Goal: Obtain resource: Download file/media

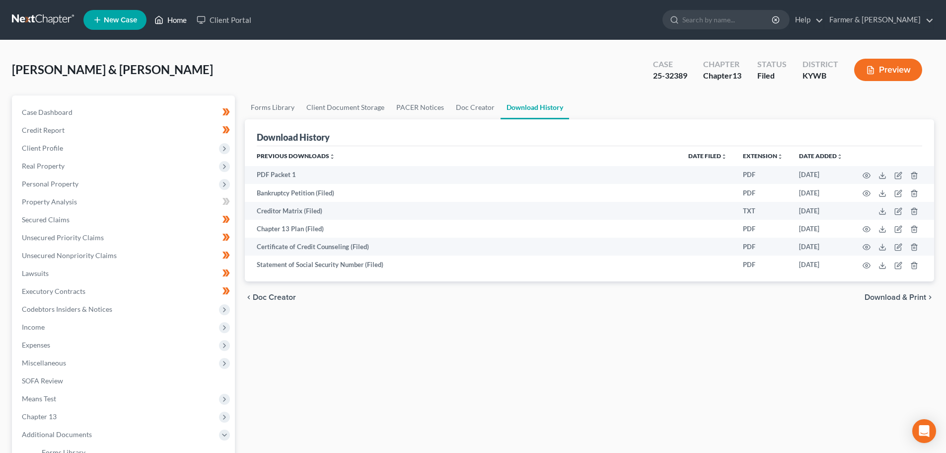
click at [176, 14] on link "Home" at bounding box center [171, 20] width 42 height 18
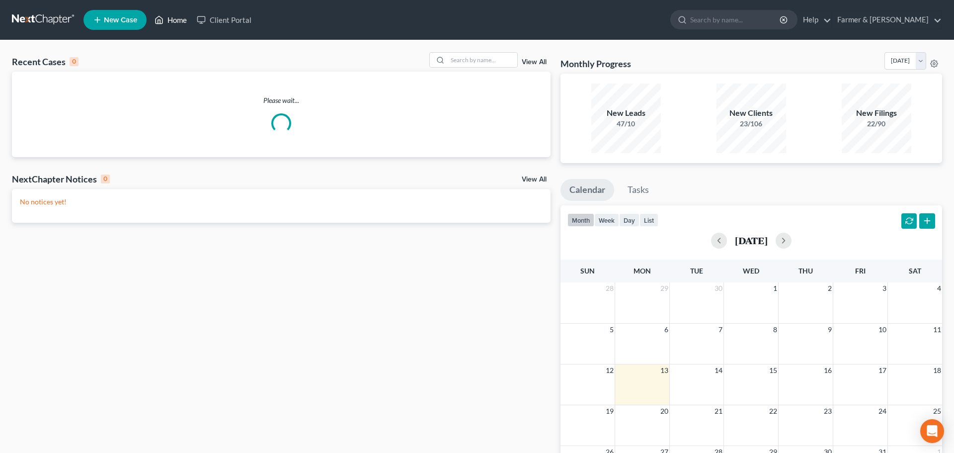
click at [175, 19] on link "Home" at bounding box center [171, 20] width 42 height 18
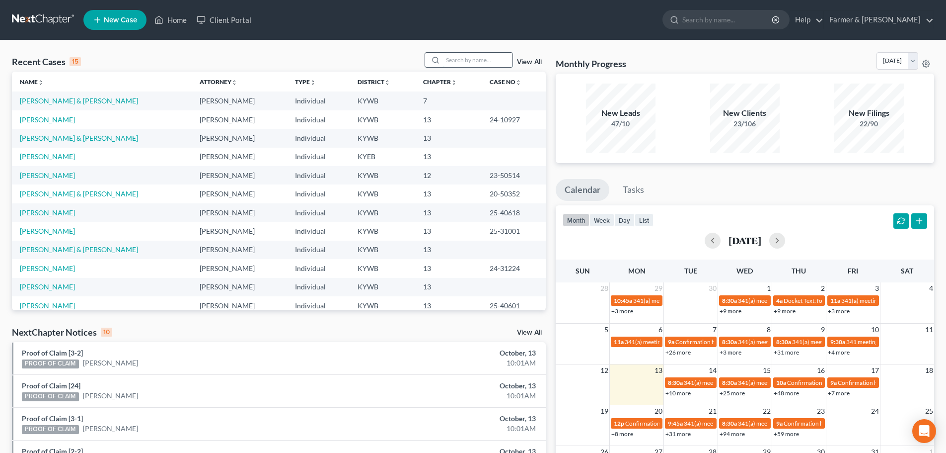
click at [455, 60] on input "search" at bounding box center [478, 60] width 70 height 14
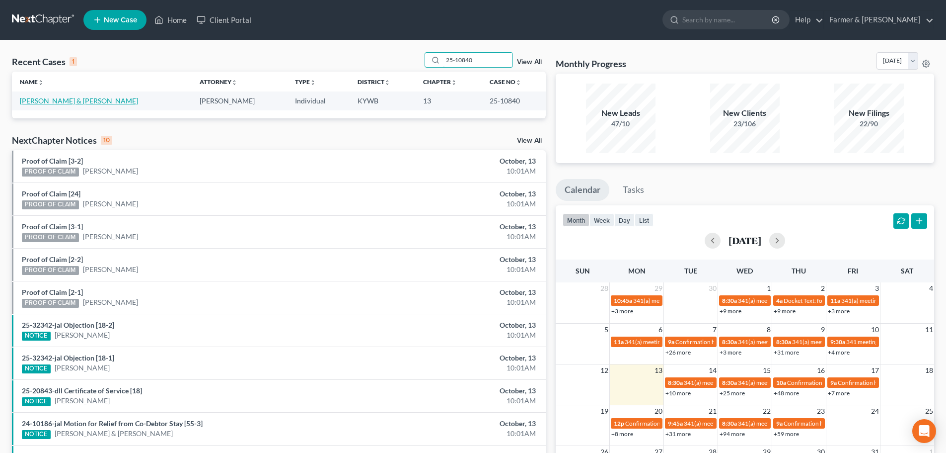
type input "25-10840"
click at [73, 101] on link "[PERSON_NAME] & [PERSON_NAME]" at bounding box center [79, 100] width 118 height 8
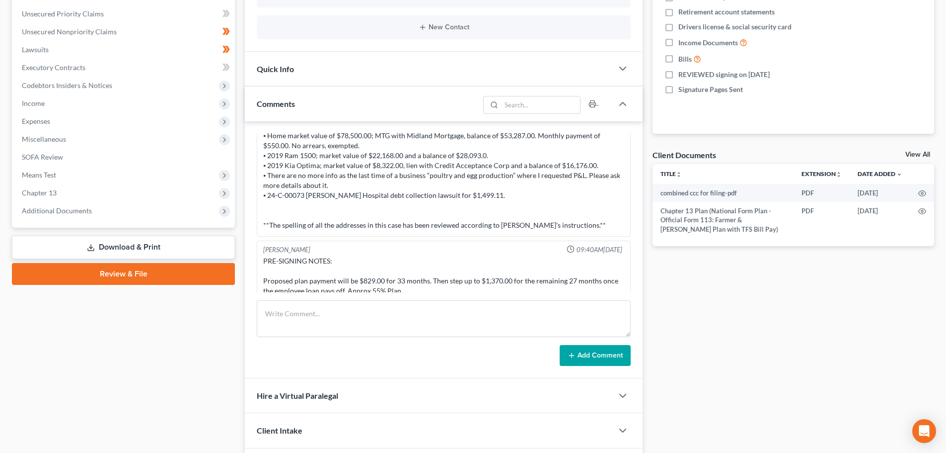
scroll to position [232, 0]
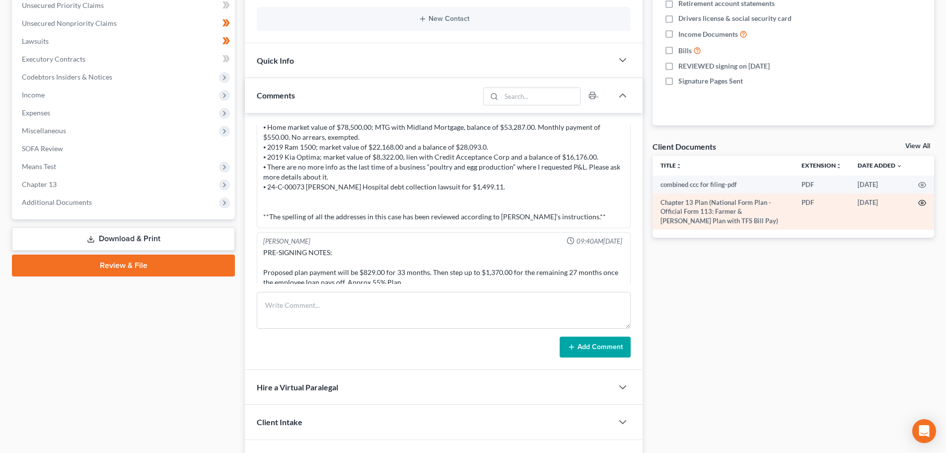
click at [924, 203] on circle "button" at bounding box center [923, 203] width 2 height 2
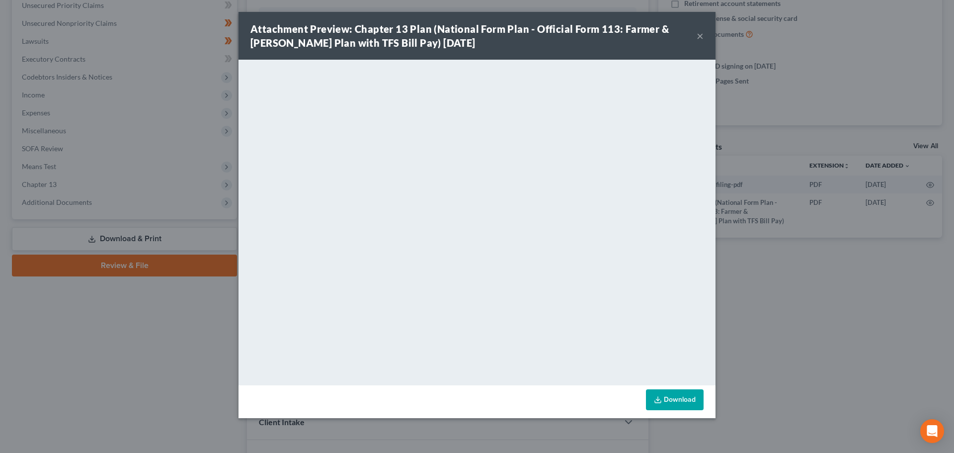
click at [698, 36] on button "×" at bounding box center [700, 36] width 7 height 12
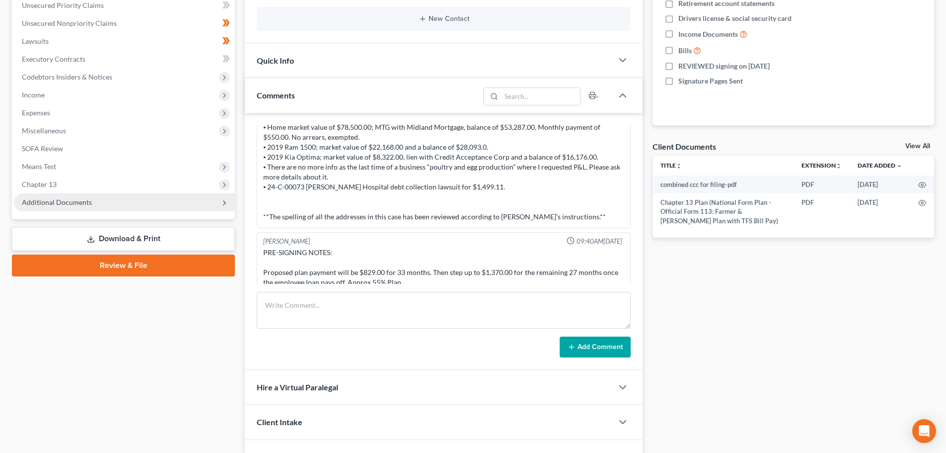
click at [71, 202] on span "Additional Documents" at bounding box center [57, 202] width 70 height 8
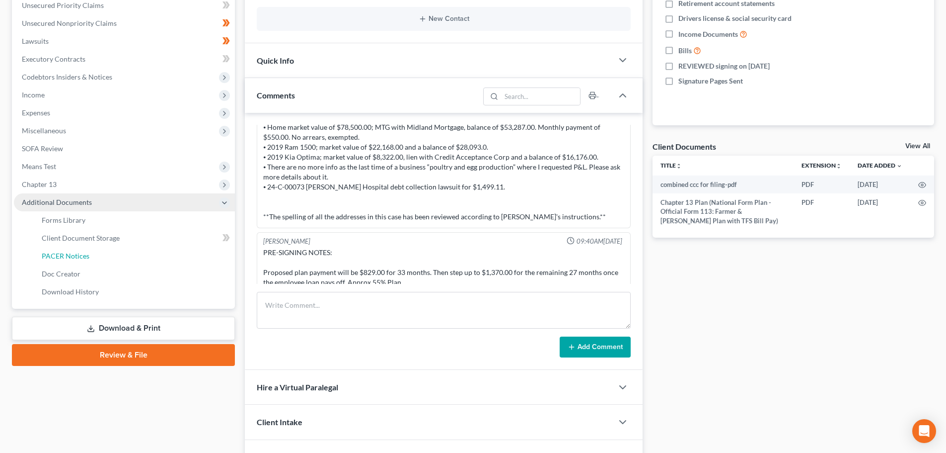
drag, startPoint x: 82, startPoint y: 256, endPoint x: 121, endPoint y: 255, distance: 38.3
click at [82, 256] on span "PACER Notices" at bounding box center [66, 255] width 48 height 8
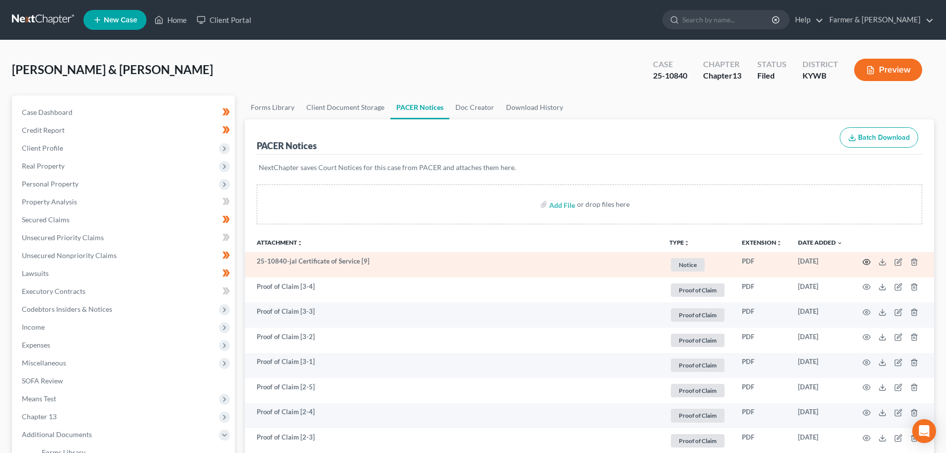
click at [867, 262] on icon "button" at bounding box center [867, 262] width 8 height 8
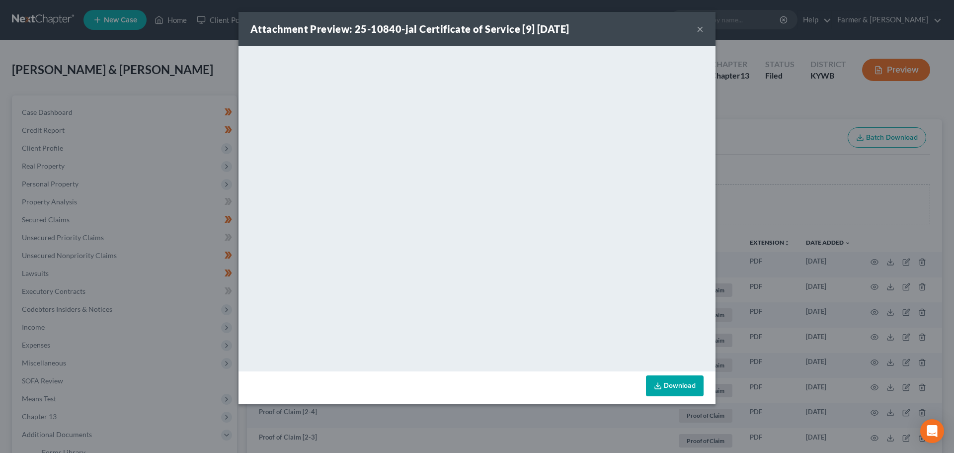
click at [701, 27] on button "×" at bounding box center [700, 29] width 7 height 12
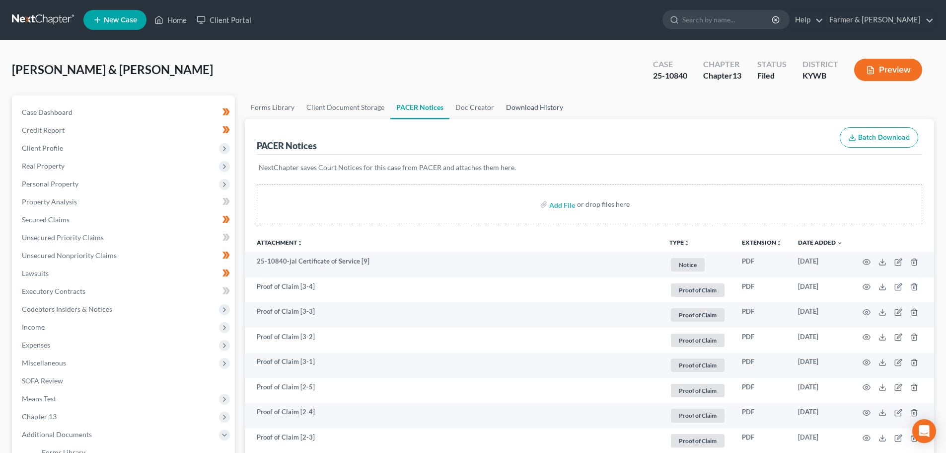
click at [545, 106] on link "Download History" at bounding box center [534, 107] width 69 height 24
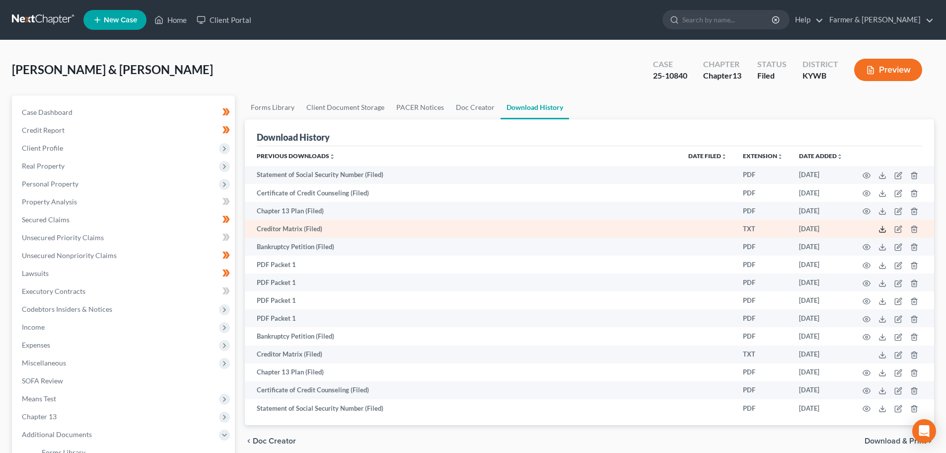
click at [882, 230] on polyline at bounding box center [882, 229] width 3 height 1
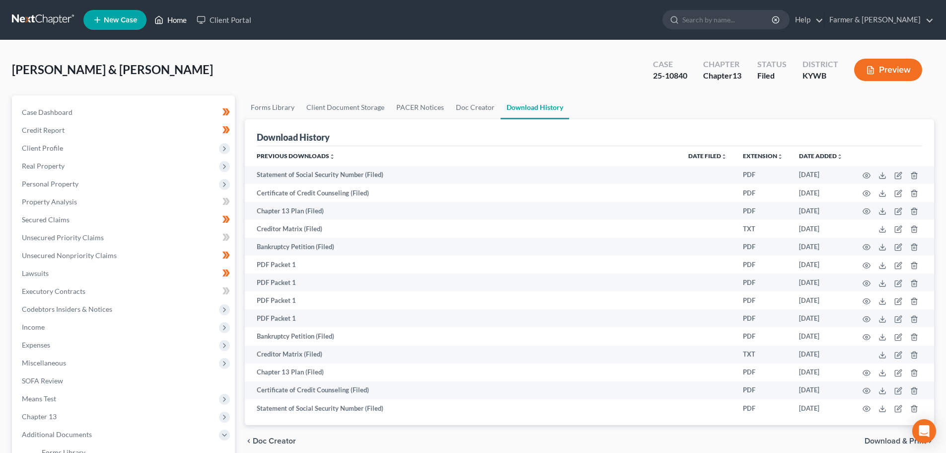
click at [176, 20] on link "Home" at bounding box center [171, 20] width 42 height 18
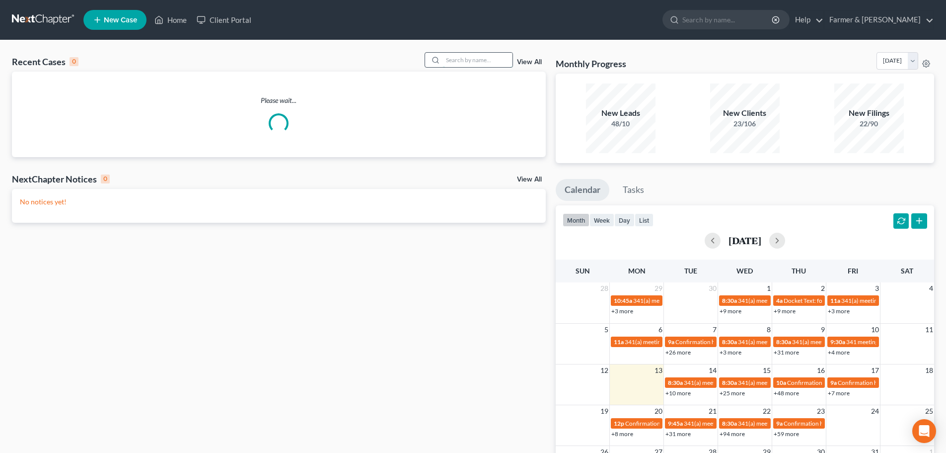
click at [457, 58] on input "search" at bounding box center [478, 60] width 70 height 14
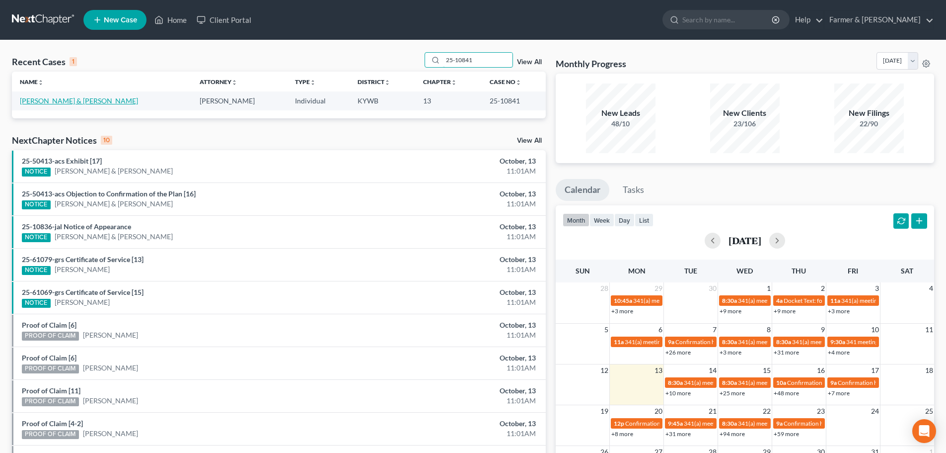
type input "25-10841"
click at [42, 102] on link "[PERSON_NAME] & [PERSON_NAME]" at bounding box center [79, 100] width 118 height 8
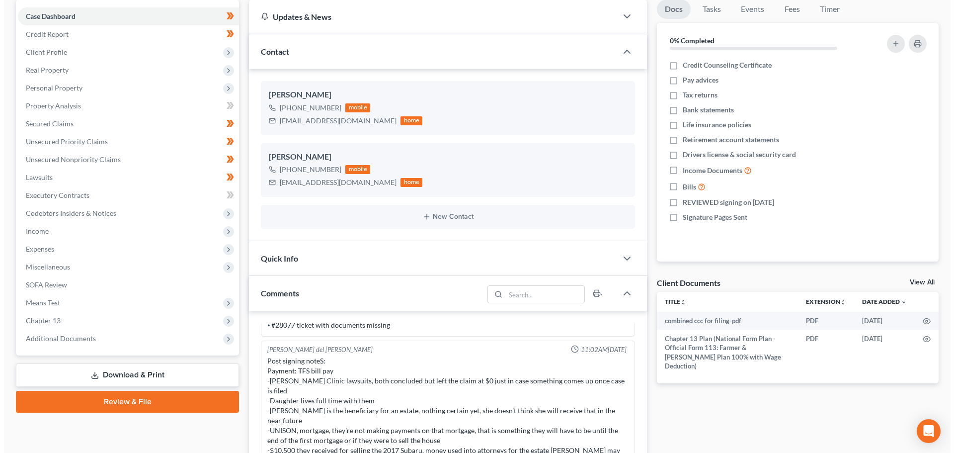
scroll to position [116, 0]
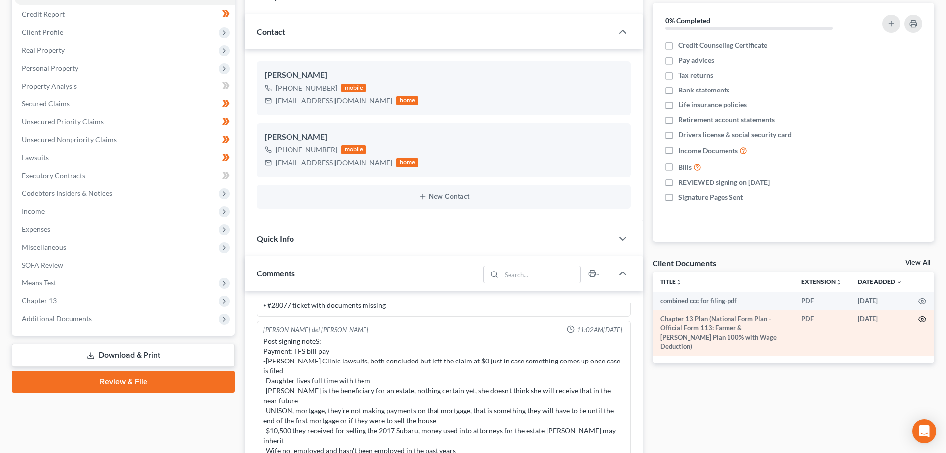
click at [924, 319] on circle "button" at bounding box center [923, 319] width 2 height 2
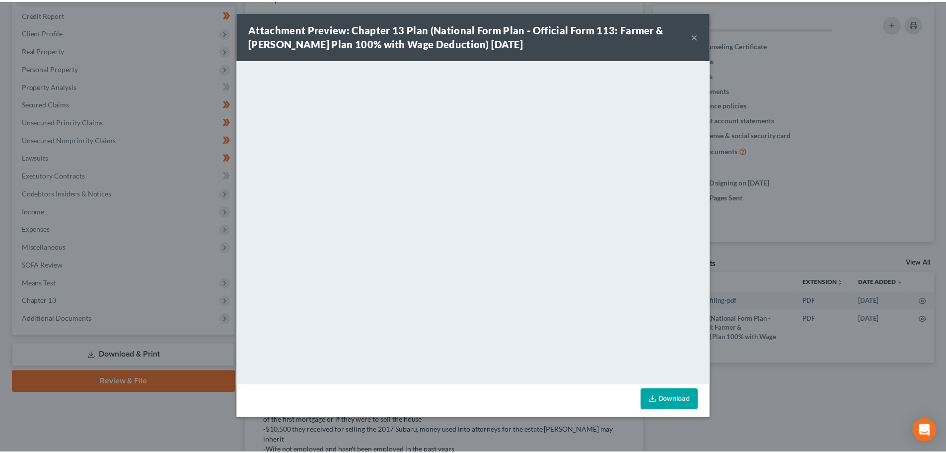
scroll to position [353, 0]
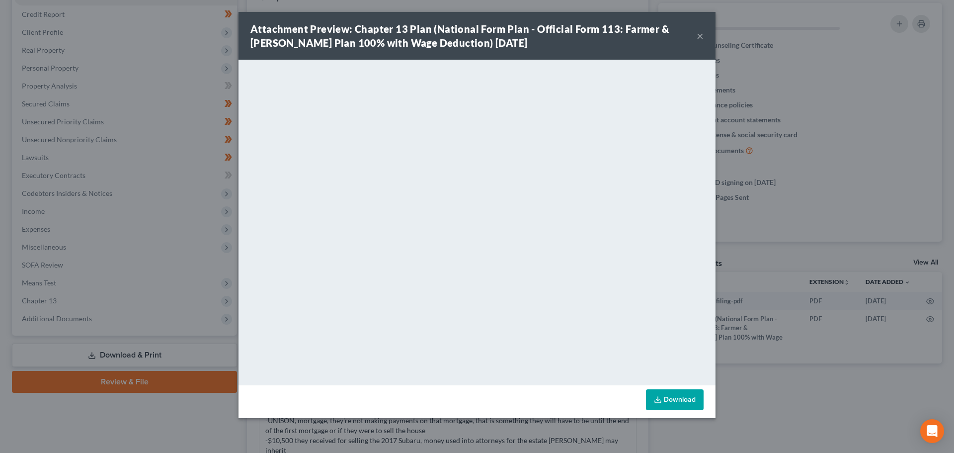
click at [701, 34] on button "×" at bounding box center [700, 36] width 7 height 12
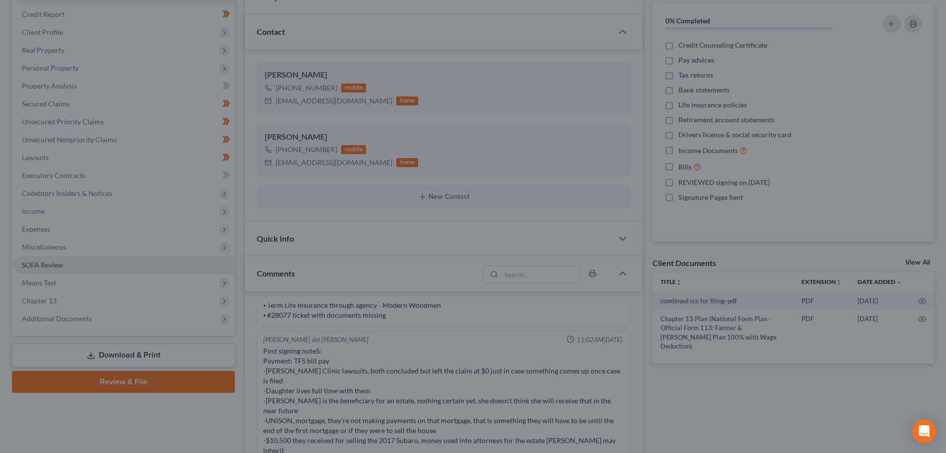
scroll to position [363, 0]
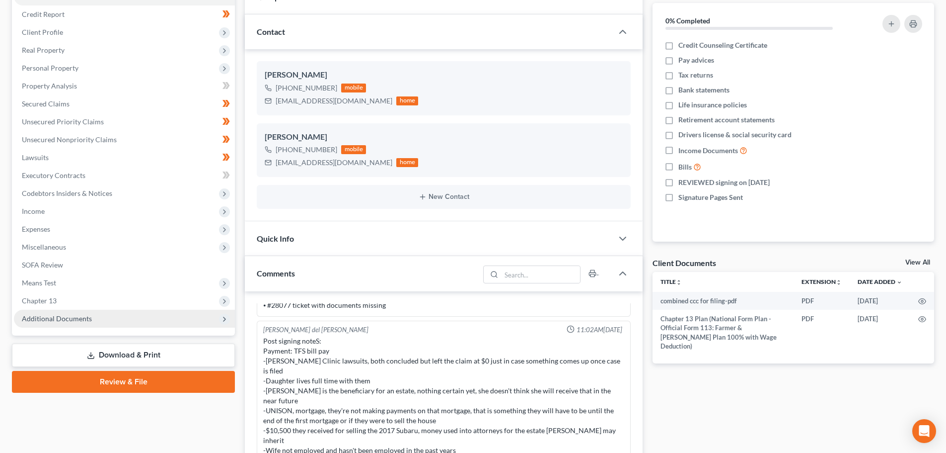
click at [73, 319] on span "Additional Documents" at bounding box center [57, 318] width 70 height 8
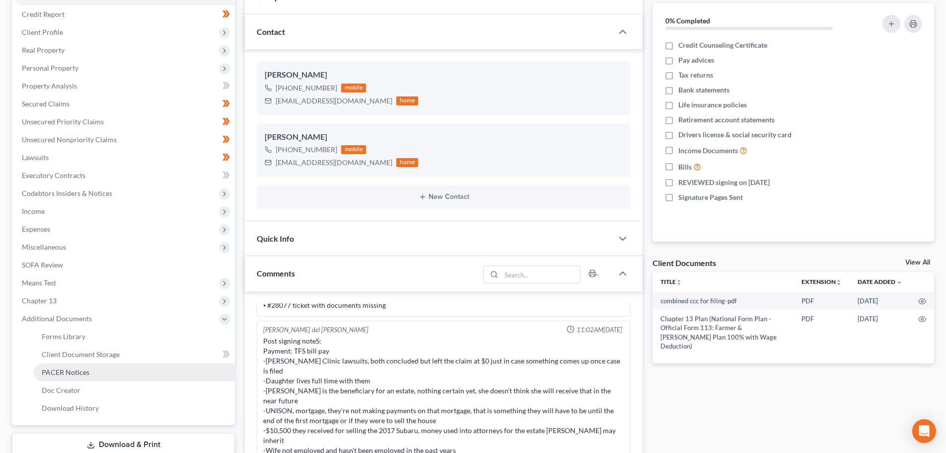
drag, startPoint x: 87, startPoint y: 365, endPoint x: 161, endPoint y: 353, distance: 74.5
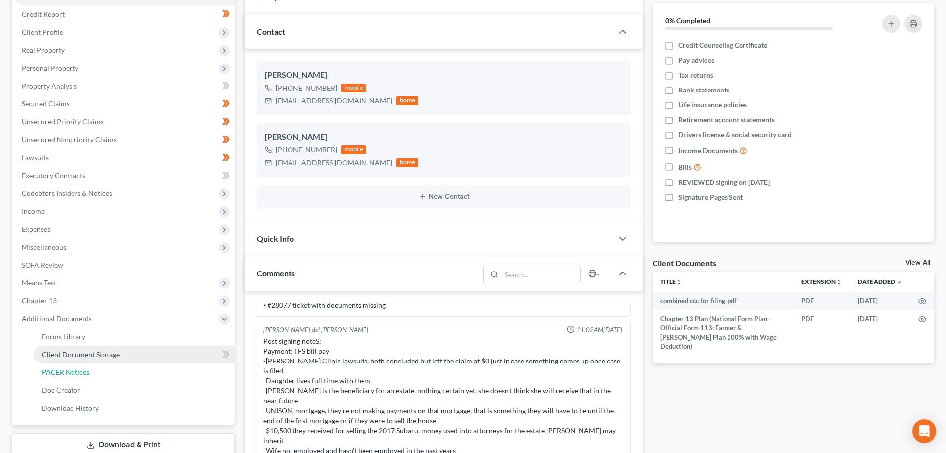
click at [88, 365] on link "PACER Notices" at bounding box center [134, 372] width 201 height 18
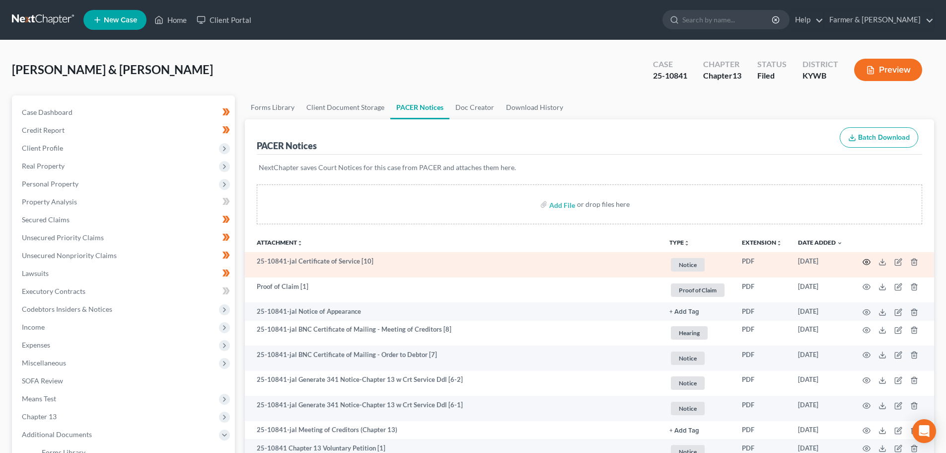
click at [867, 261] on circle "button" at bounding box center [867, 262] width 2 height 2
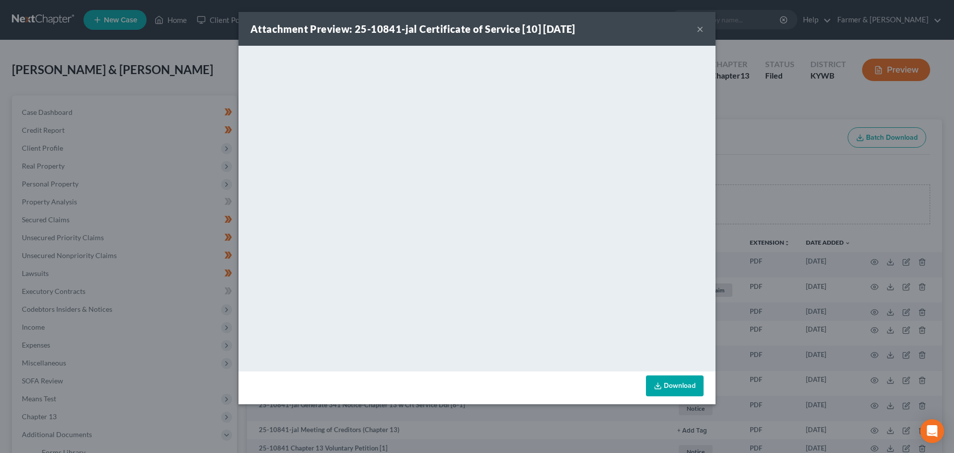
click at [699, 25] on button "×" at bounding box center [700, 29] width 7 height 12
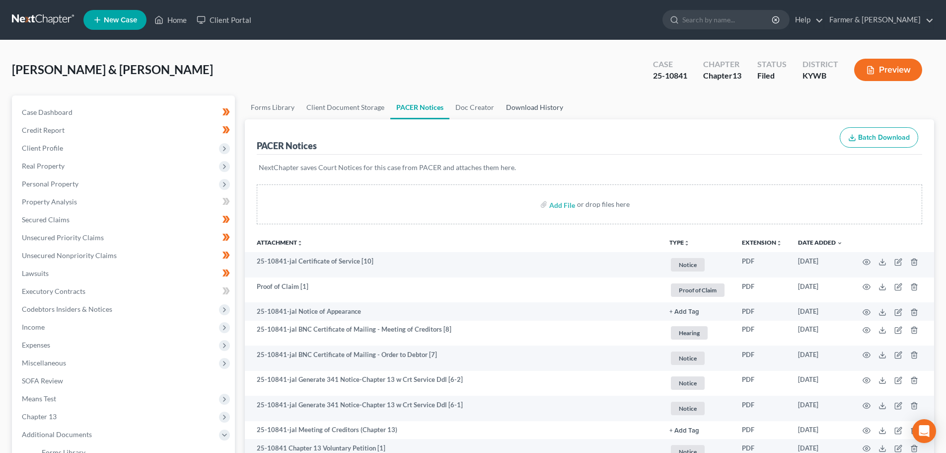
click at [536, 105] on link "Download History" at bounding box center [534, 107] width 69 height 24
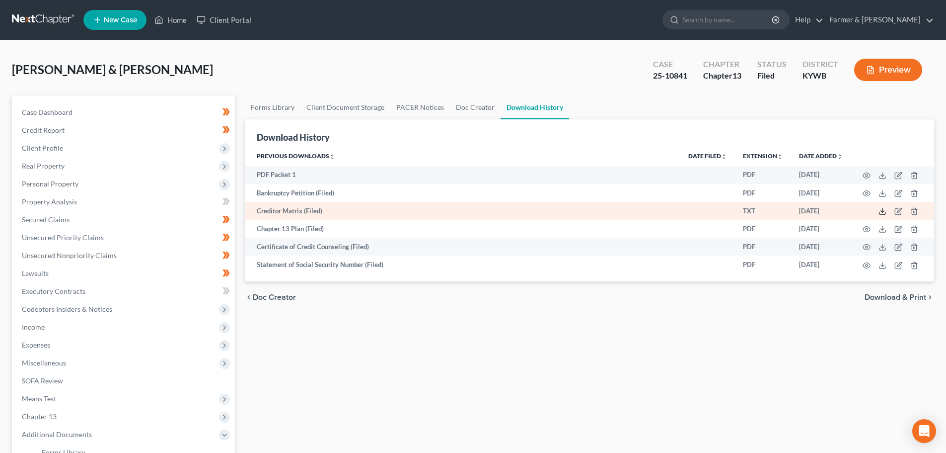
click at [883, 211] on icon at bounding box center [883, 211] width 8 height 8
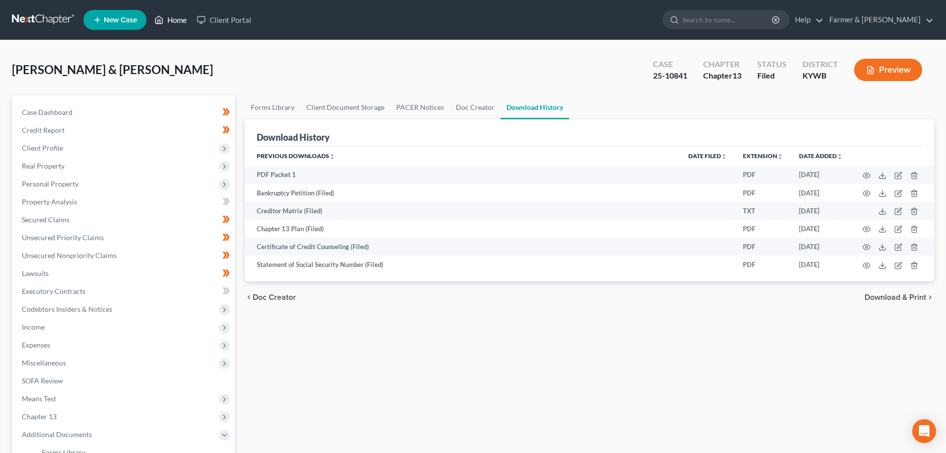
click at [180, 17] on link "Home" at bounding box center [171, 20] width 42 height 18
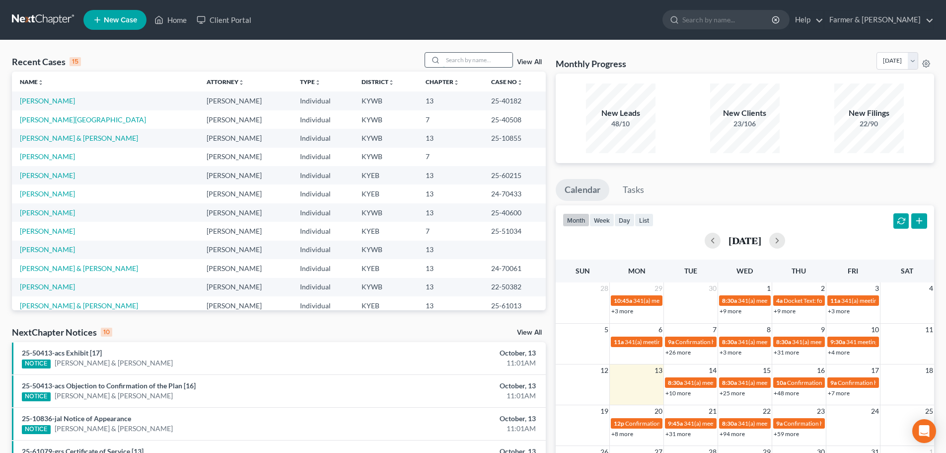
click at [456, 57] on input "search" at bounding box center [478, 60] width 70 height 14
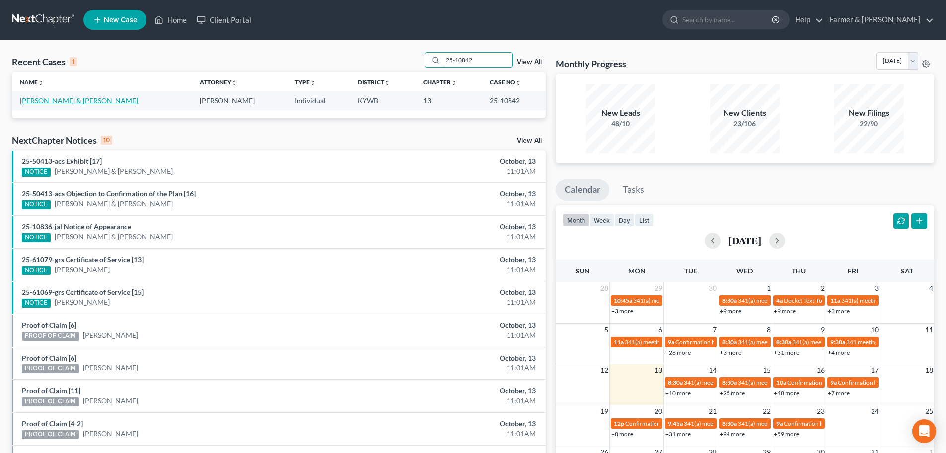
type input "25-10842"
click at [57, 99] on link "[PERSON_NAME] & [PERSON_NAME]" at bounding box center [79, 100] width 118 height 8
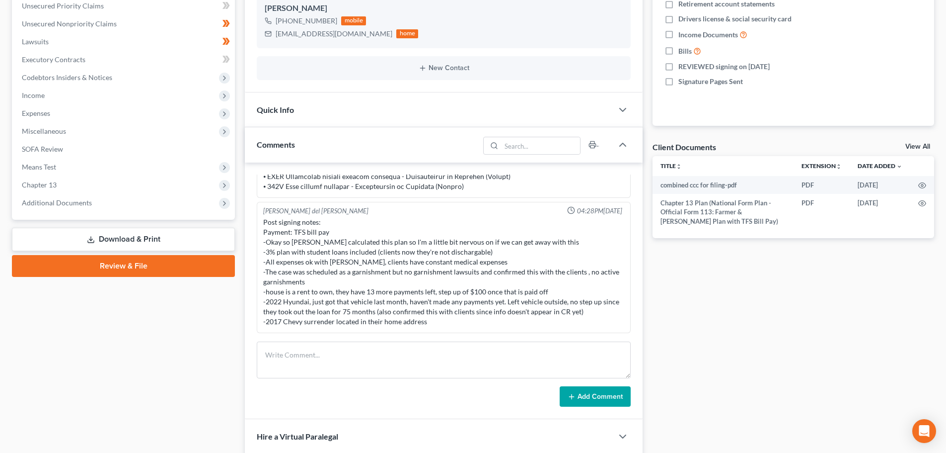
scroll to position [232, 0]
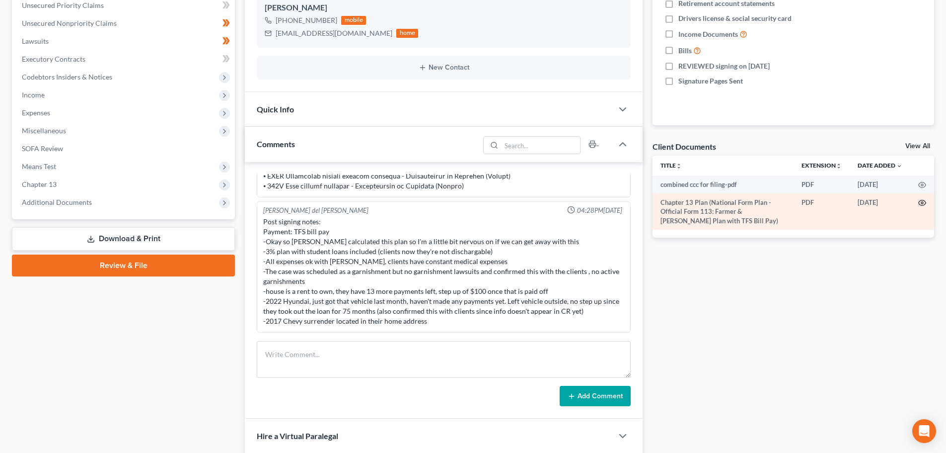
click at [923, 201] on icon "button" at bounding box center [923, 203] width 8 height 8
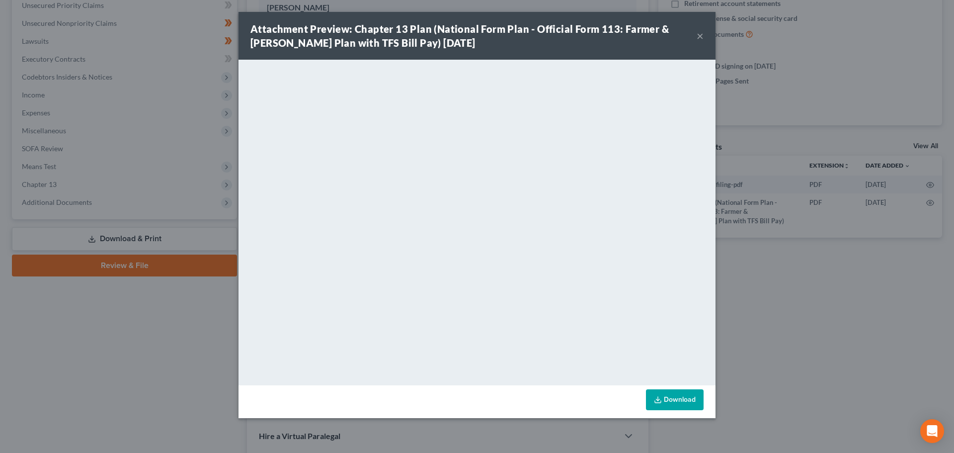
click at [701, 38] on button "×" at bounding box center [700, 36] width 7 height 12
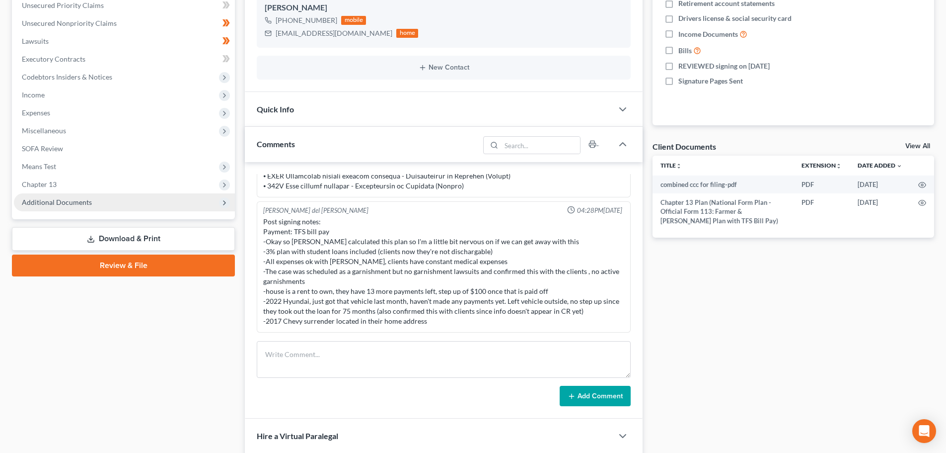
click at [62, 205] on span "Additional Documents" at bounding box center [57, 202] width 70 height 8
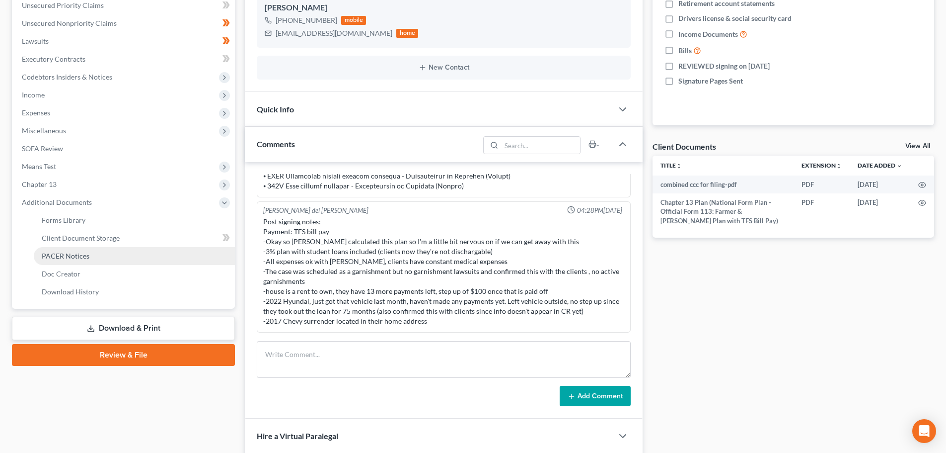
click at [72, 255] on span "PACER Notices" at bounding box center [66, 255] width 48 height 8
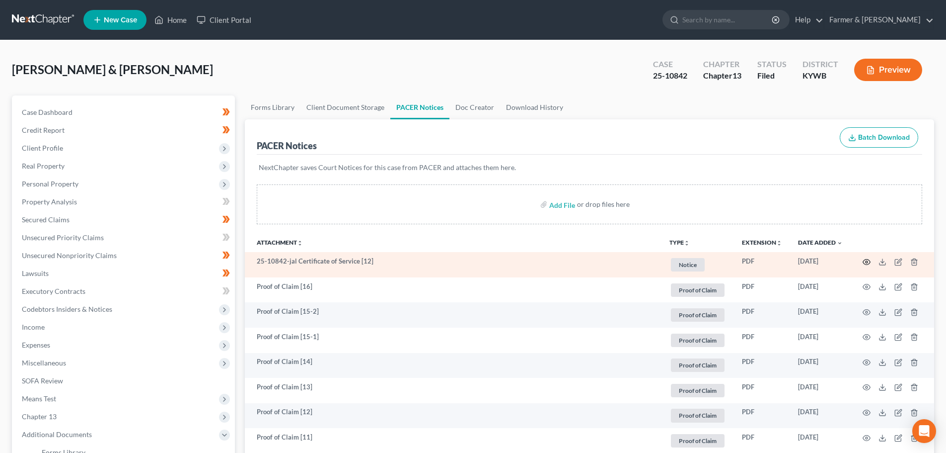
click at [867, 260] on icon "button" at bounding box center [867, 262] width 8 height 8
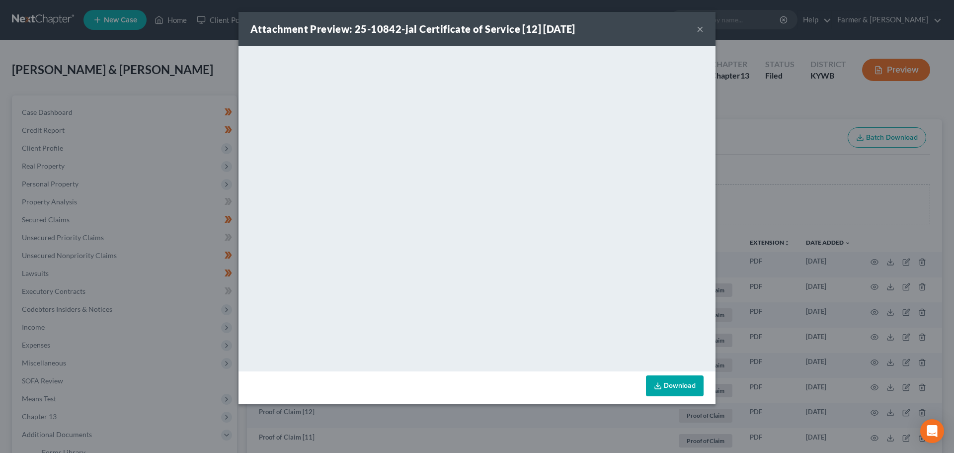
click at [695, 26] on div "Attachment Preview: 25-10842-jal Certificate of Service [12] [DATE] ×" at bounding box center [476, 29] width 477 height 34
click at [702, 28] on button "×" at bounding box center [700, 29] width 7 height 12
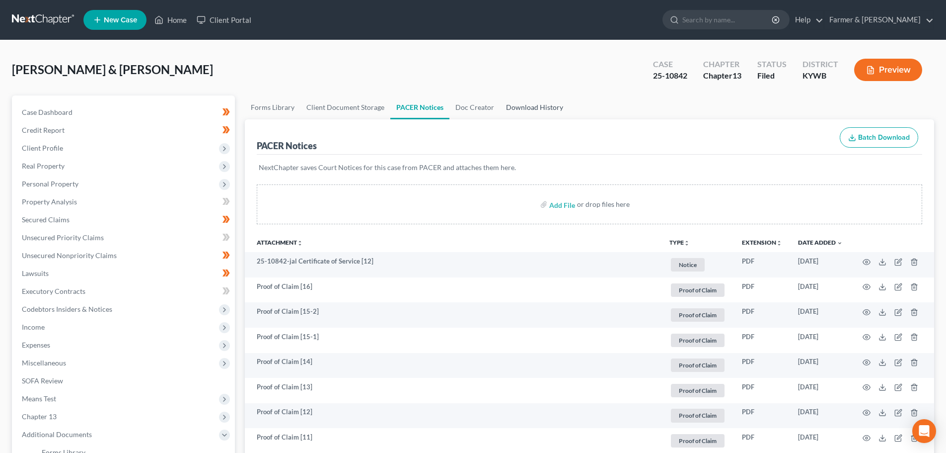
click at [536, 108] on link "Download History" at bounding box center [534, 107] width 69 height 24
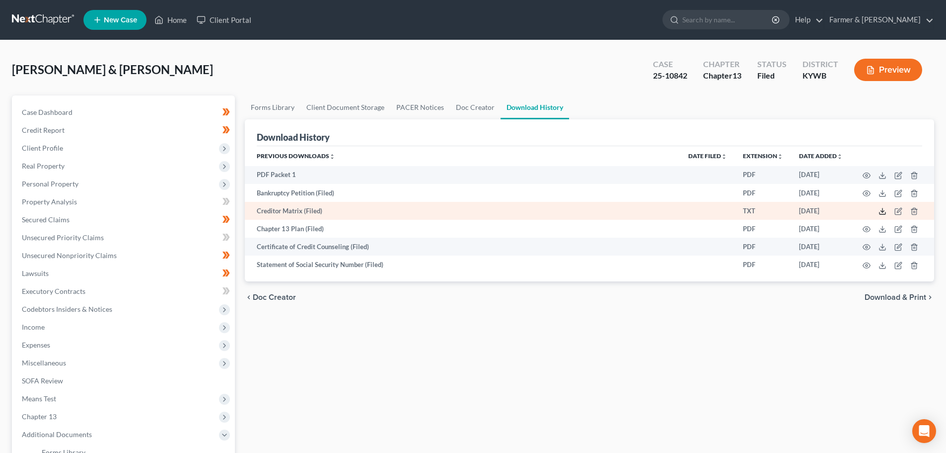
click at [884, 212] on icon at bounding box center [883, 211] width 8 height 8
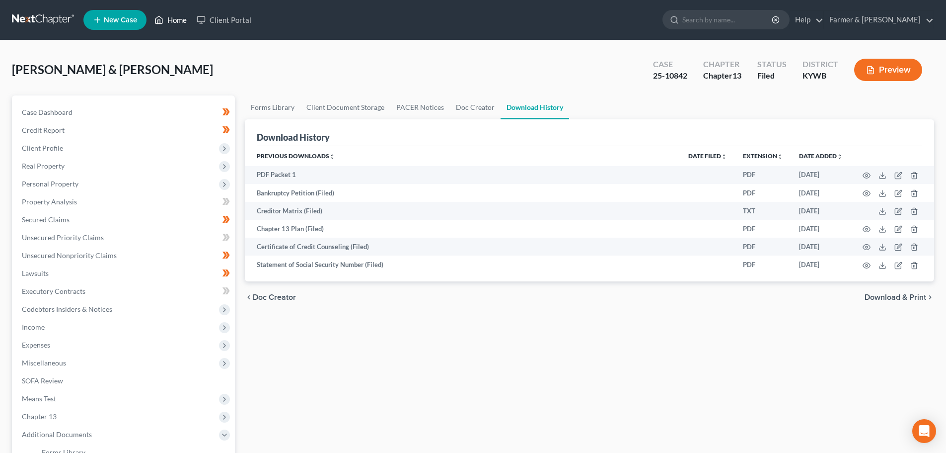
click at [174, 17] on link "Home" at bounding box center [171, 20] width 42 height 18
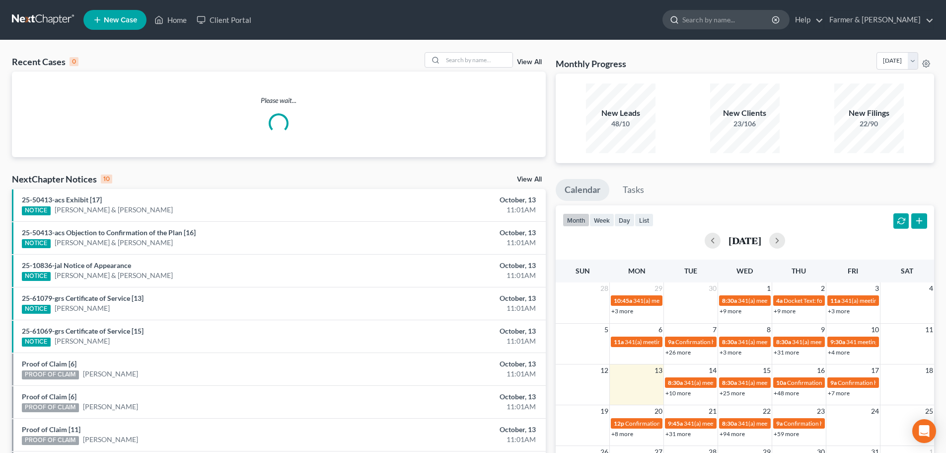
click at [729, 17] on input "search" at bounding box center [728, 19] width 91 height 18
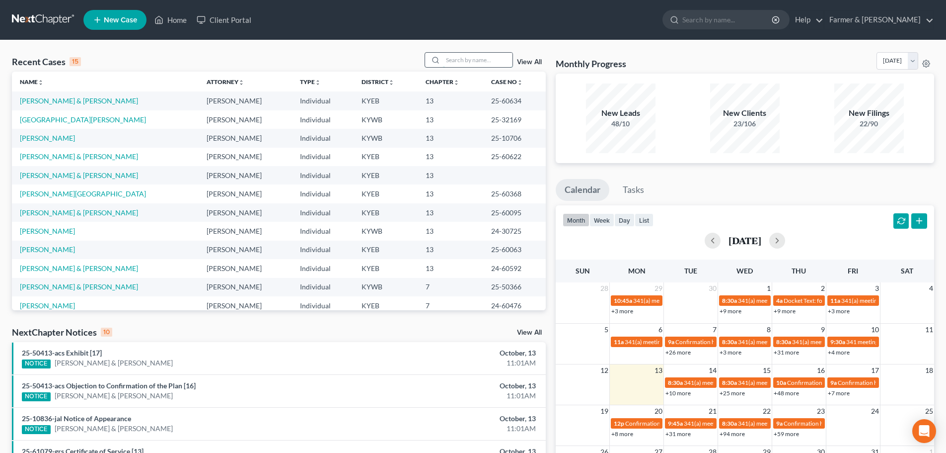
click at [457, 61] on input "search" at bounding box center [478, 60] width 70 height 14
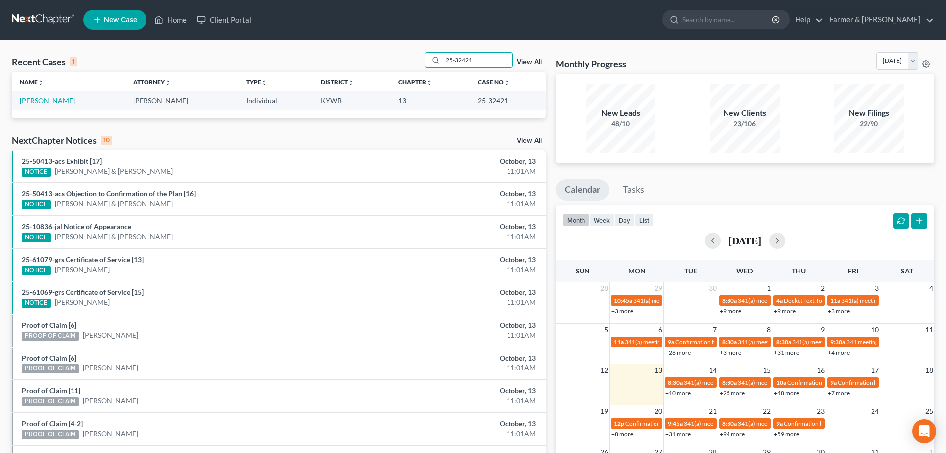
type input "25-32421"
click at [52, 100] on link "[PERSON_NAME]" at bounding box center [47, 100] width 55 height 8
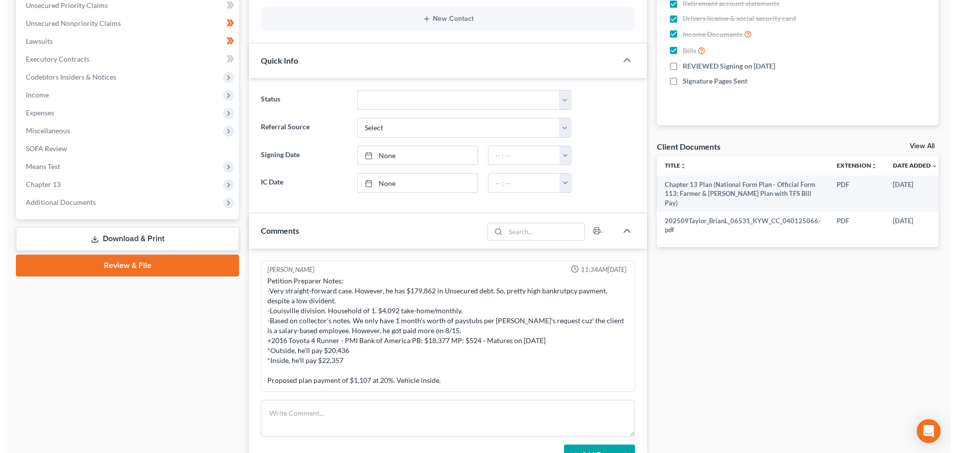
scroll to position [0, 26]
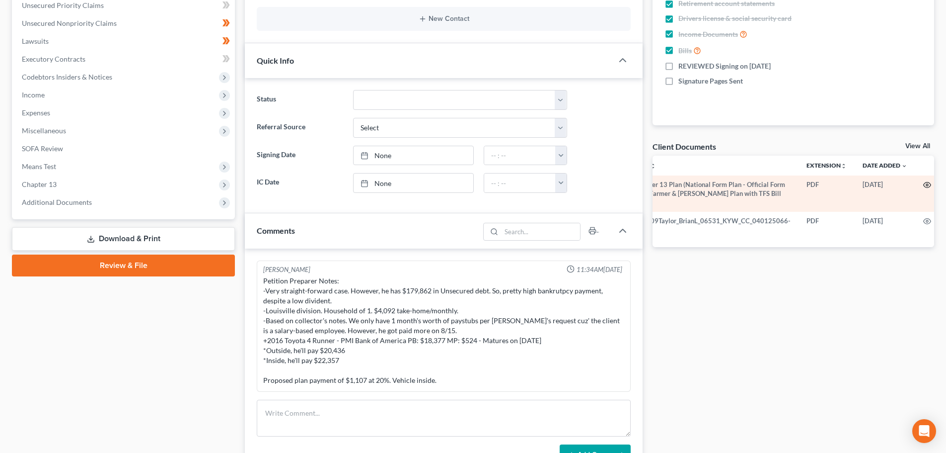
click at [924, 183] on icon "button" at bounding box center [928, 185] width 8 height 8
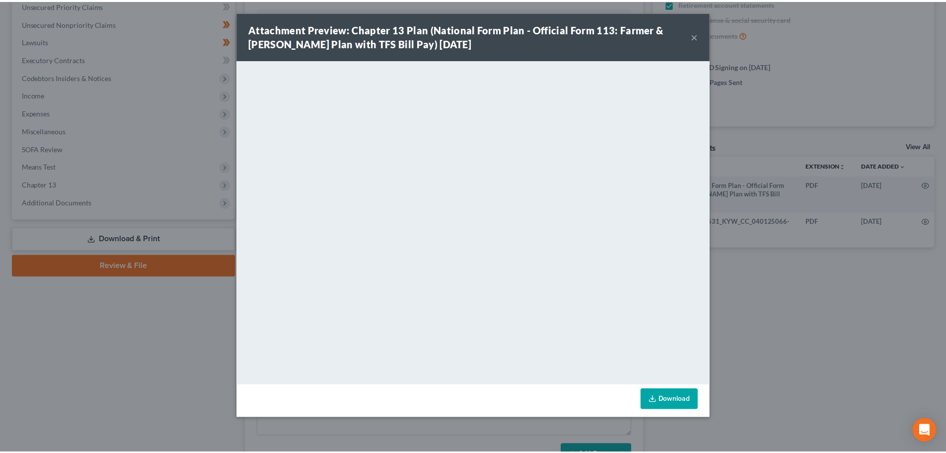
scroll to position [0, 24]
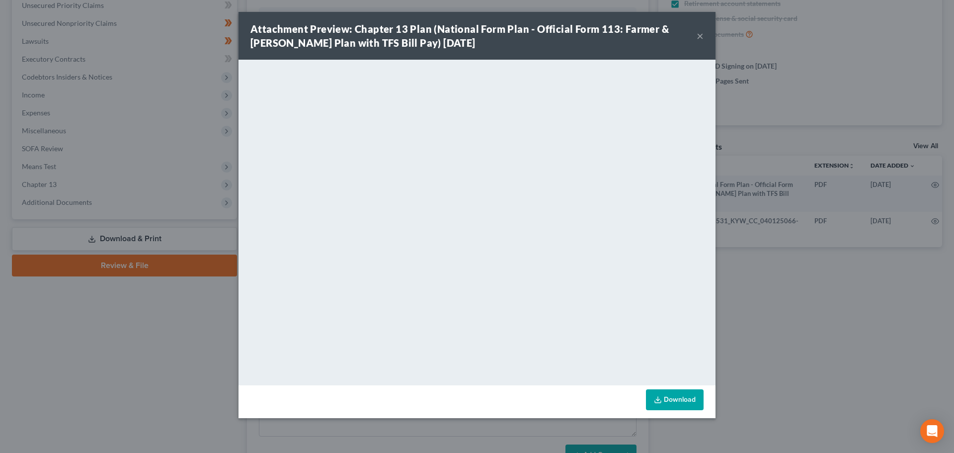
click at [694, 38] on div "Attachment Preview: Chapter 13 Plan (National Form Plan - Official Form 113: Fa…" at bounding box center [473, 36] width 446 height 28
click at [699, 36] on button "×" at bounding box center [700, 36] width 7 height 12
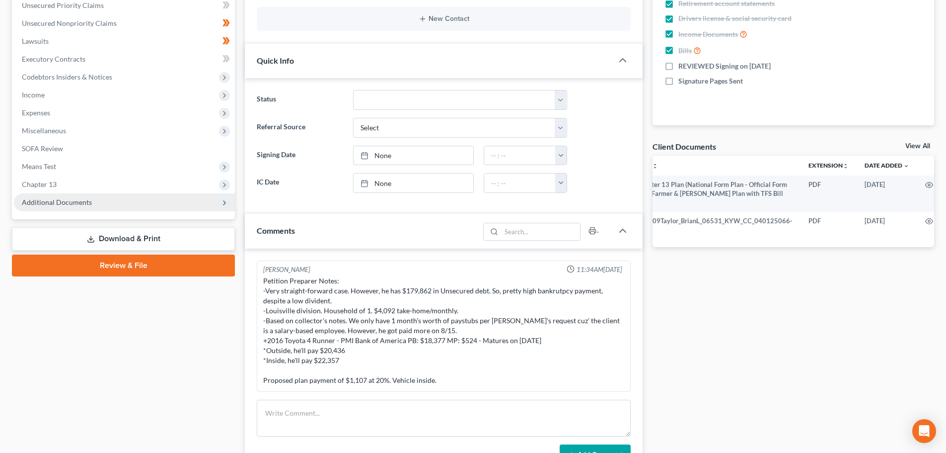
click at [36, 196] on span "Additional Documents" at bounding box center [124, 202] width 221 height 18
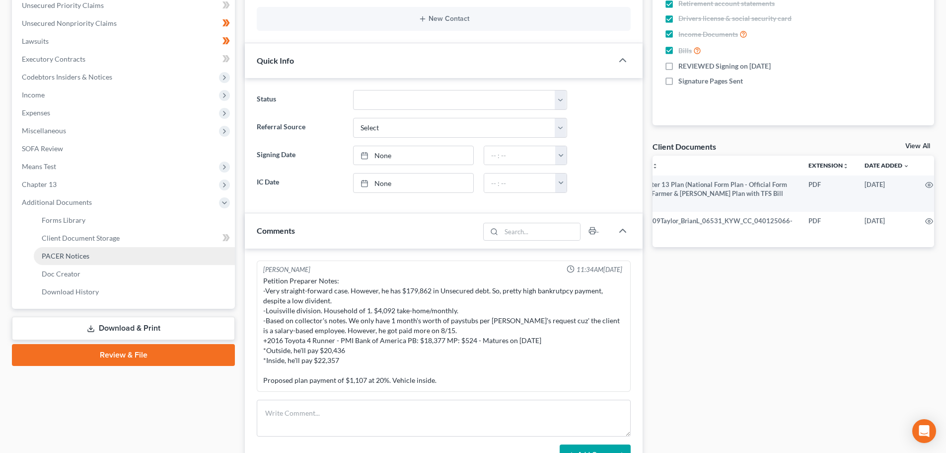
click at [58, 258] on span "PACER Notices" at bounding box center [66, 255] width 48 height 8
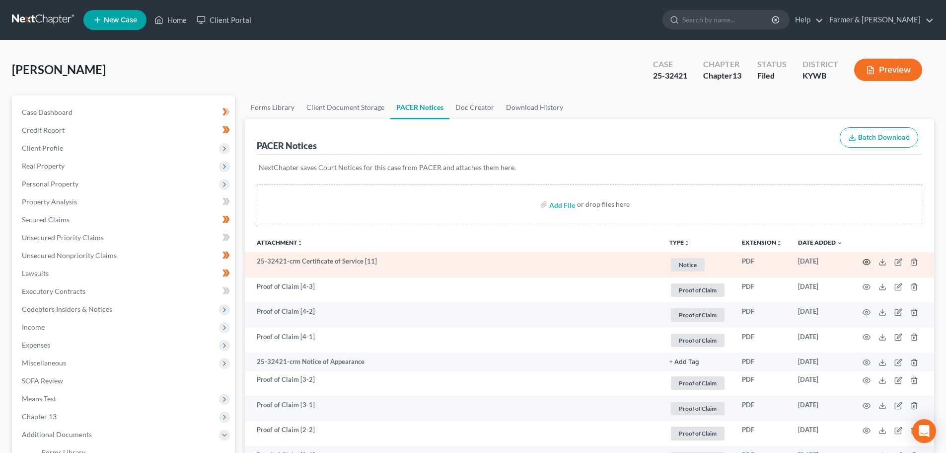
click at [865, 258] on icon "button" at bounding box center [867, 262] width 8 height 8
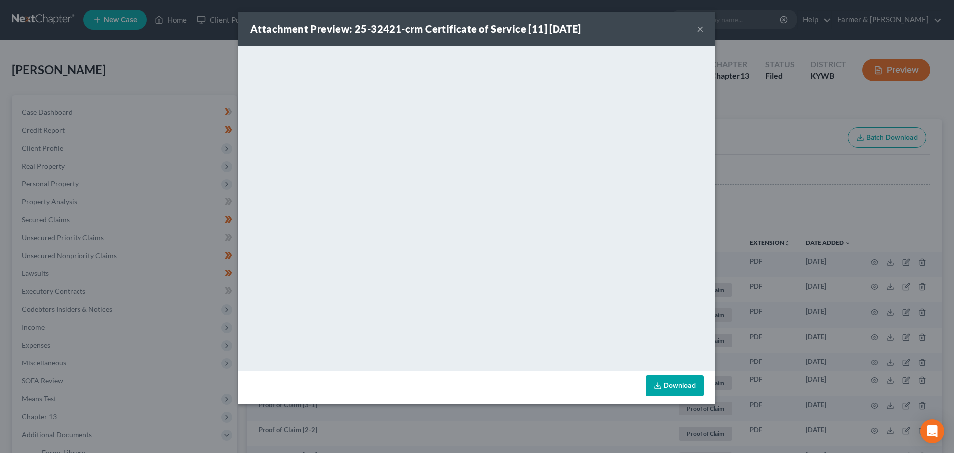
click at [698, 30] on button "×" at bounding box center [700, 29] width 7 height 12
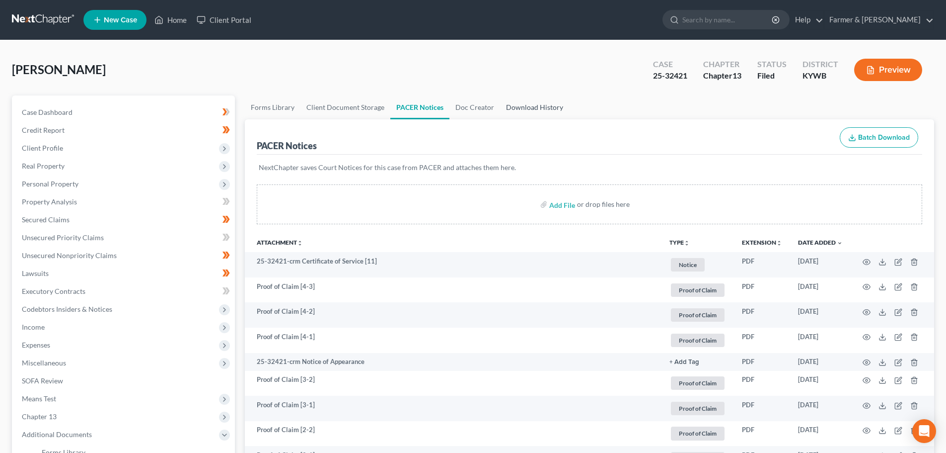
click at [528, 109] on link "Download History" at bounding box center [534, 107] width 69 height 24
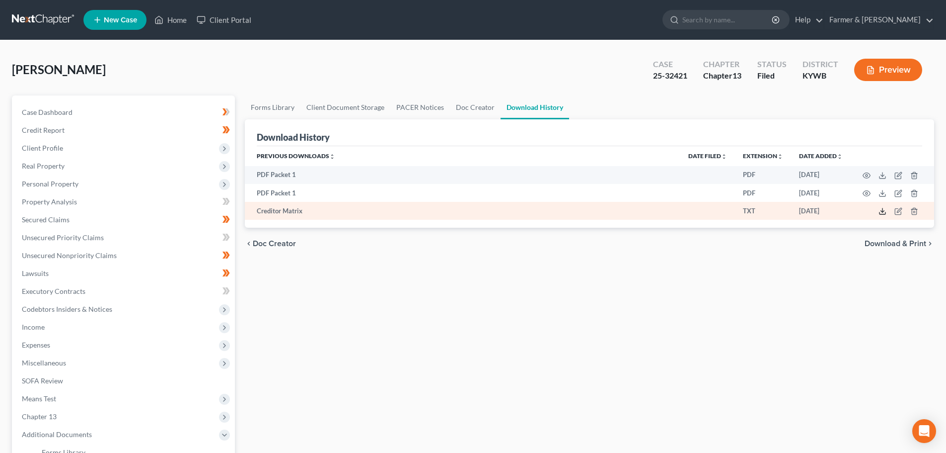
click at [883, 212] on polyline at bounding box center [882, 211] width 3 height 1
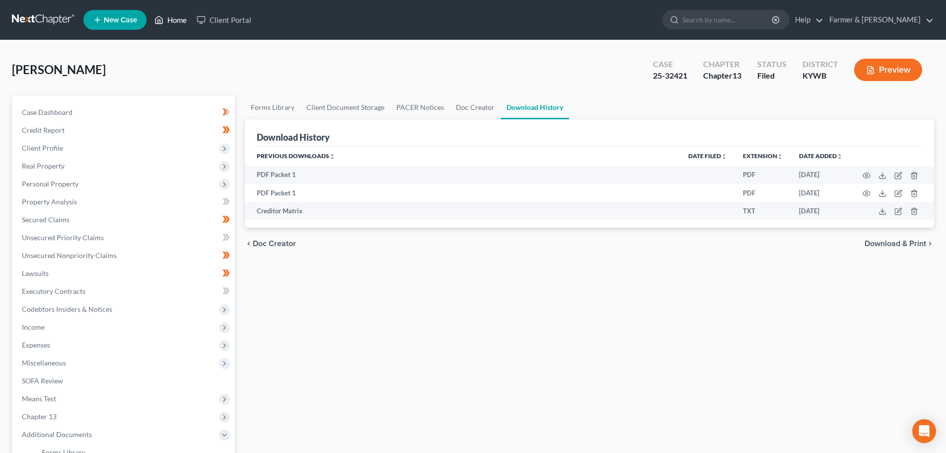
click at [180, 17] on link "Home" at bounding box center [171, 20] width 42 height 18
